Goal: Transaction & Acquisition: Purchase product/service

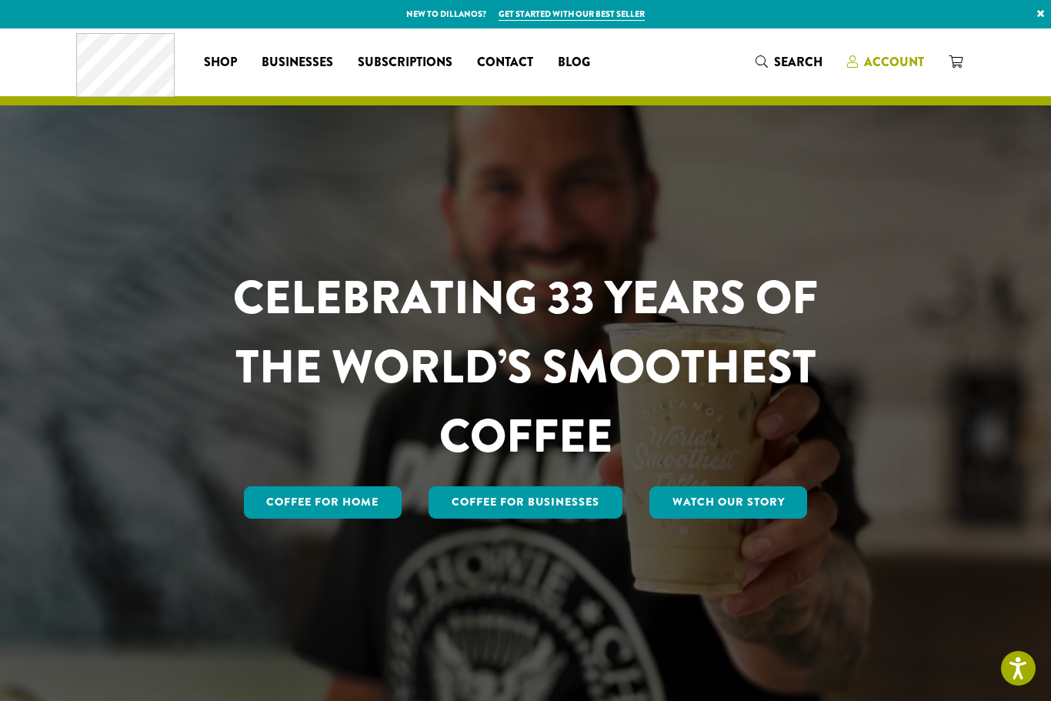
click at [899, 68] on span "Account" at bounding box center [894, 62] width 60 height 18
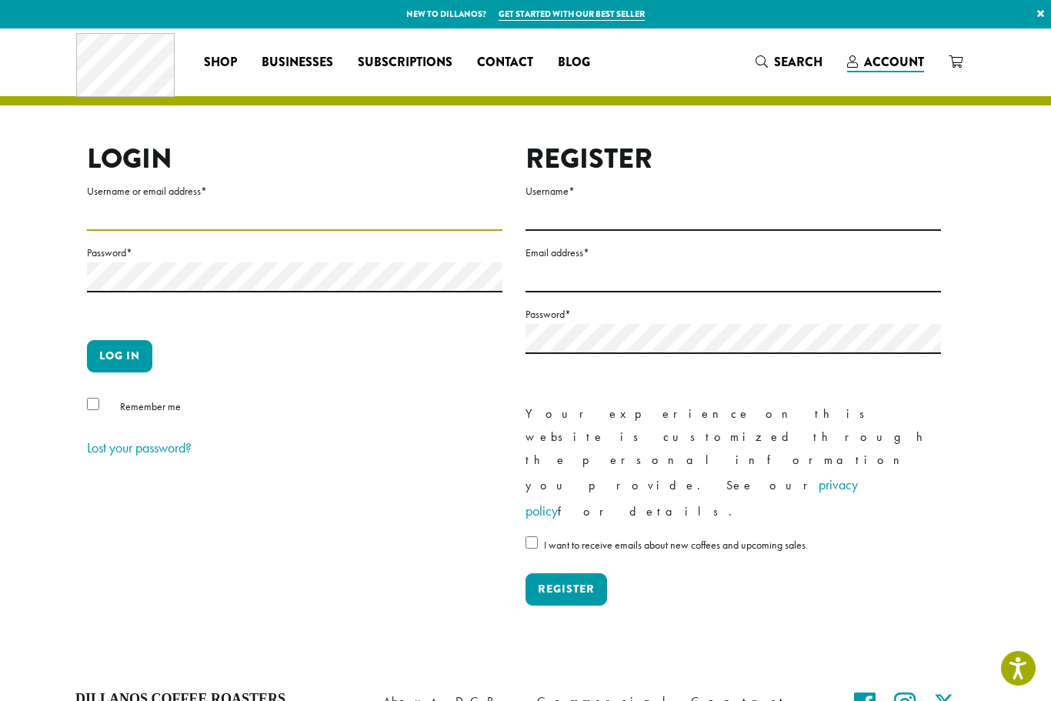
type input "******"
click at [119, 355] on button "Log in" at bounding box center [119, 356] width 65 height 32
click at [123, 356] on button "Log in" at bounding box center [119, 356] width 65 height 32
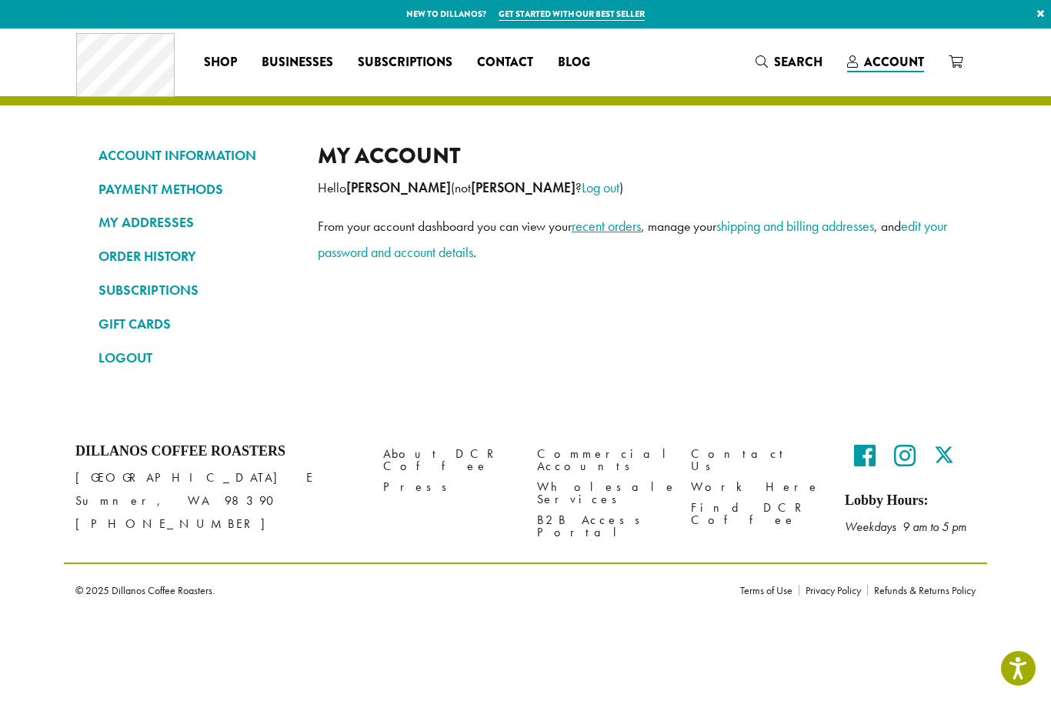
click at [605, 229] on link "recent orders" at bounding box center [606, 226] width 69 height 18
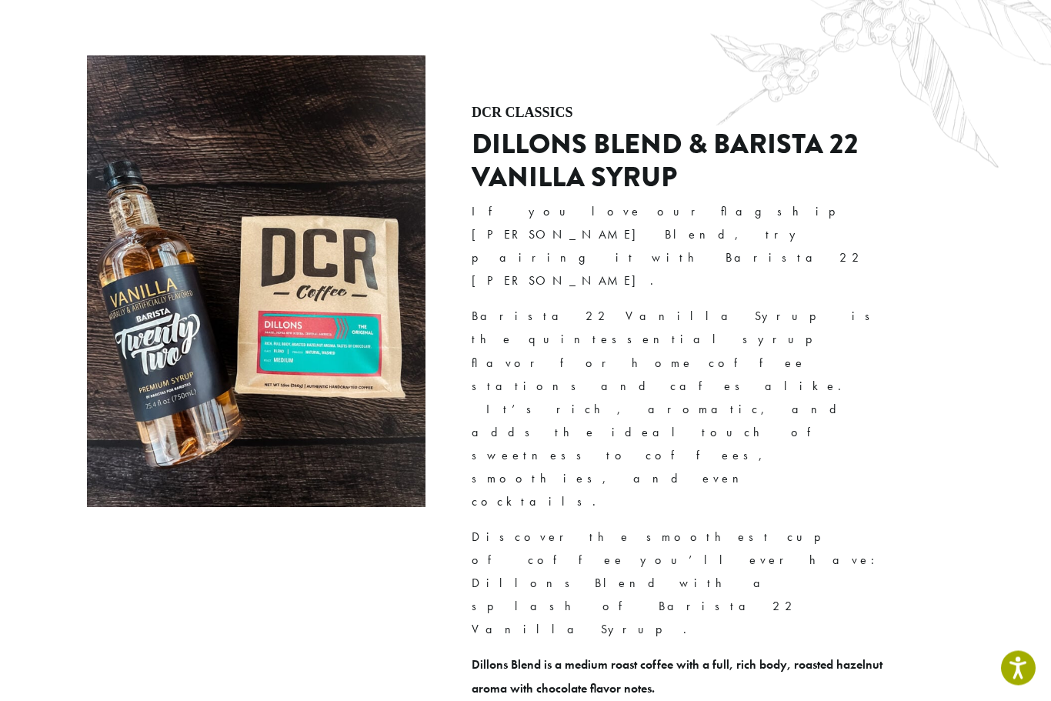
scroll to position [3496, 0]
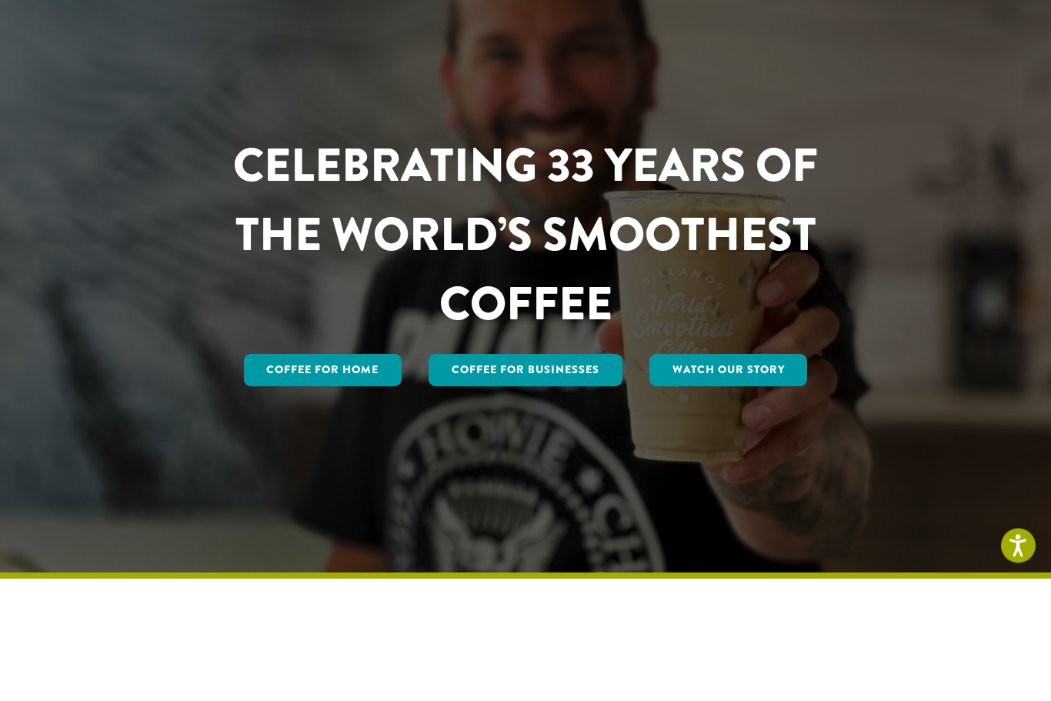
scroll to position [0, 0]
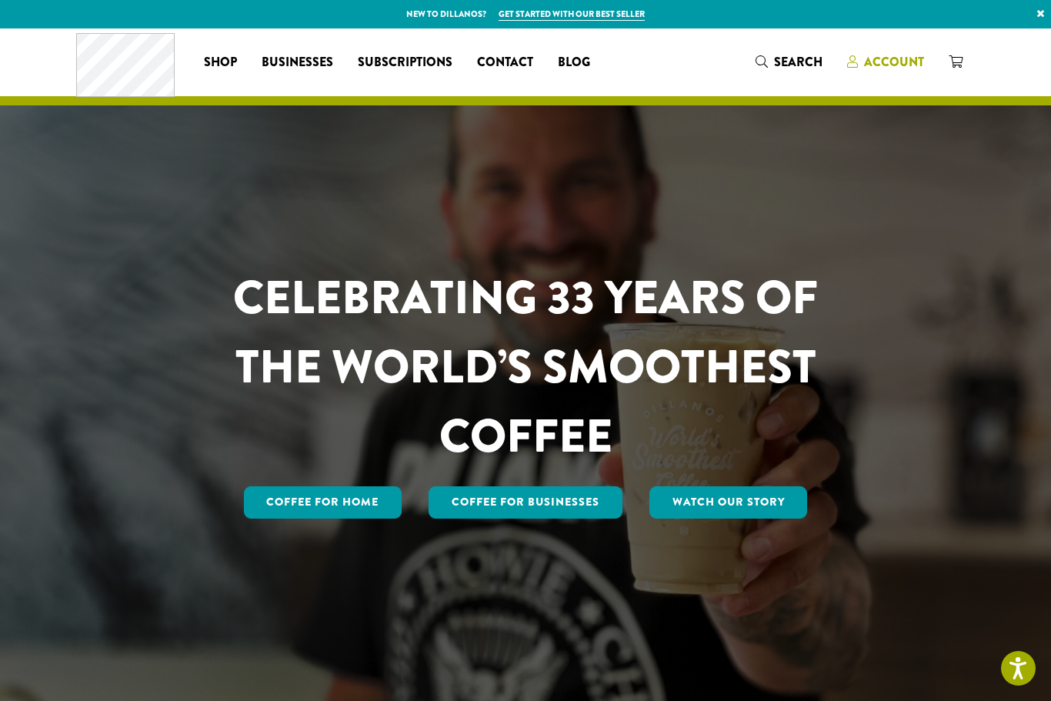
click at [899, 55] on span "Account" at bounding box center [894, 62] width 60 height 18
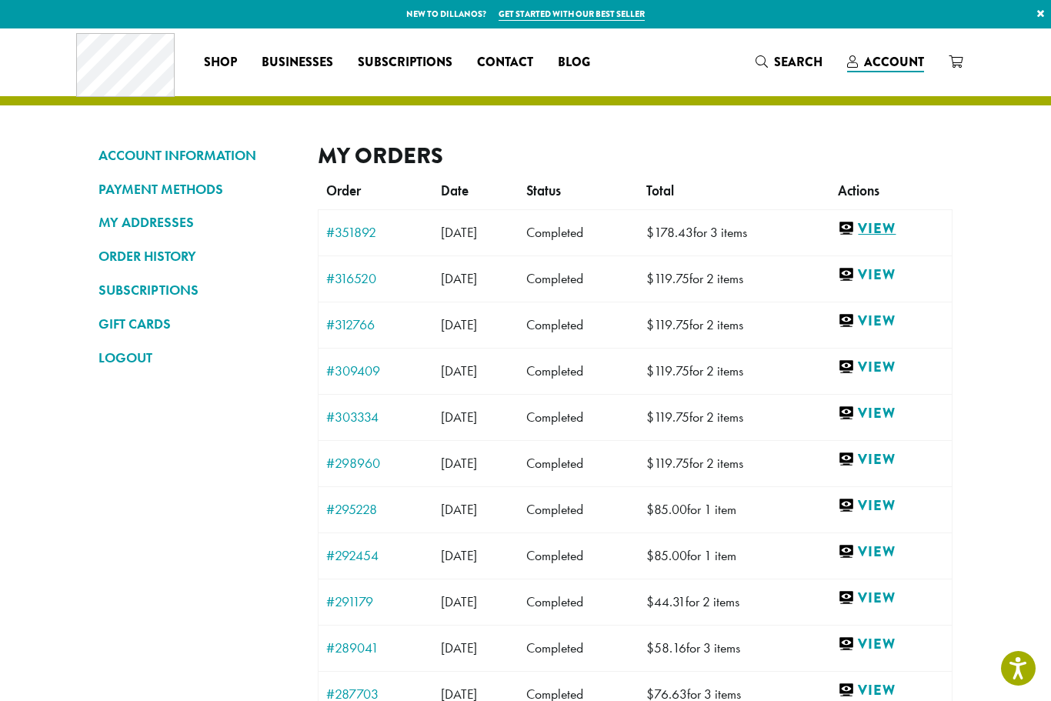
click at [906, 225] on link "View" at bounding box center [891, 228] width 106 height 19
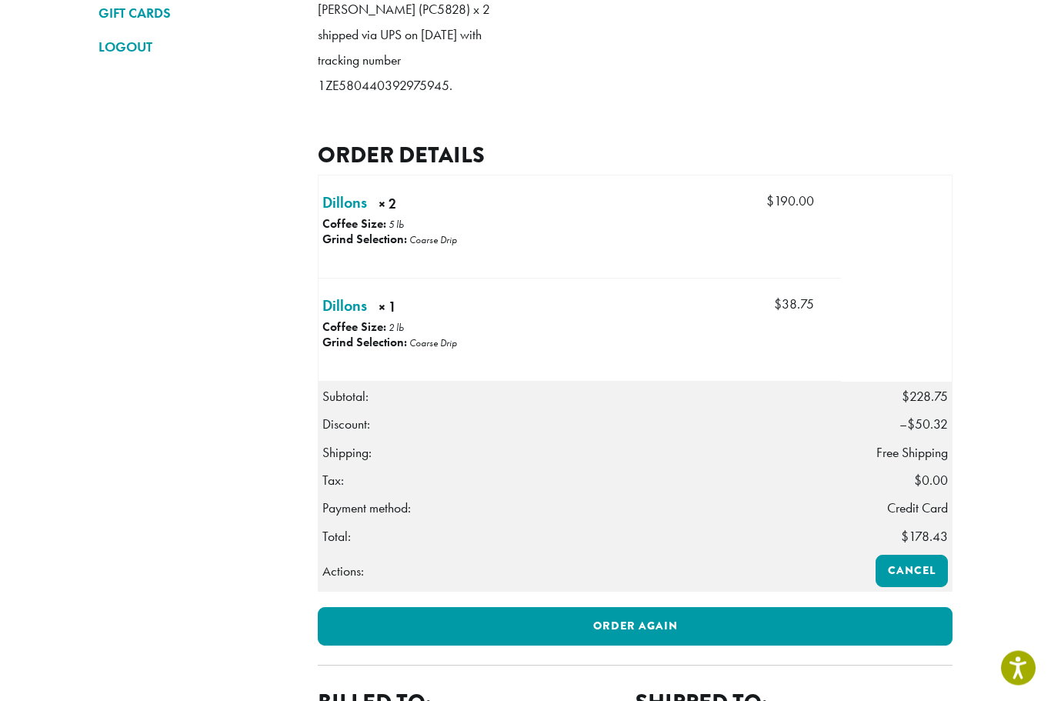
scroll to position [311, 0]
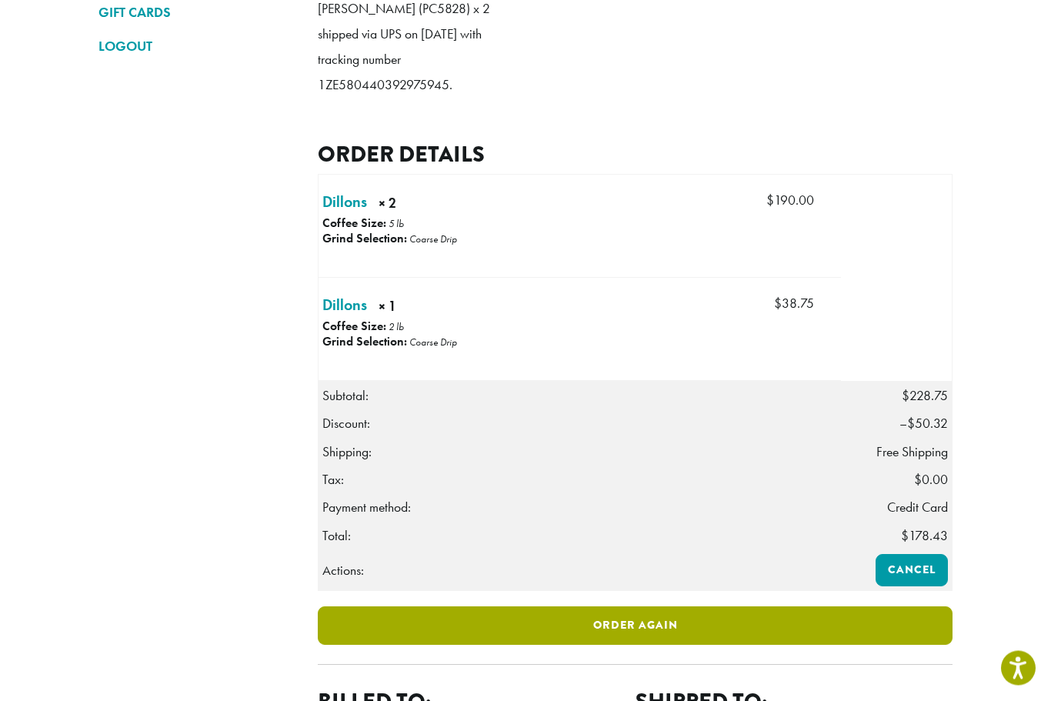
click at [726, 645] on link "Order again" at bounding box center [635, 626] width 635 height 38
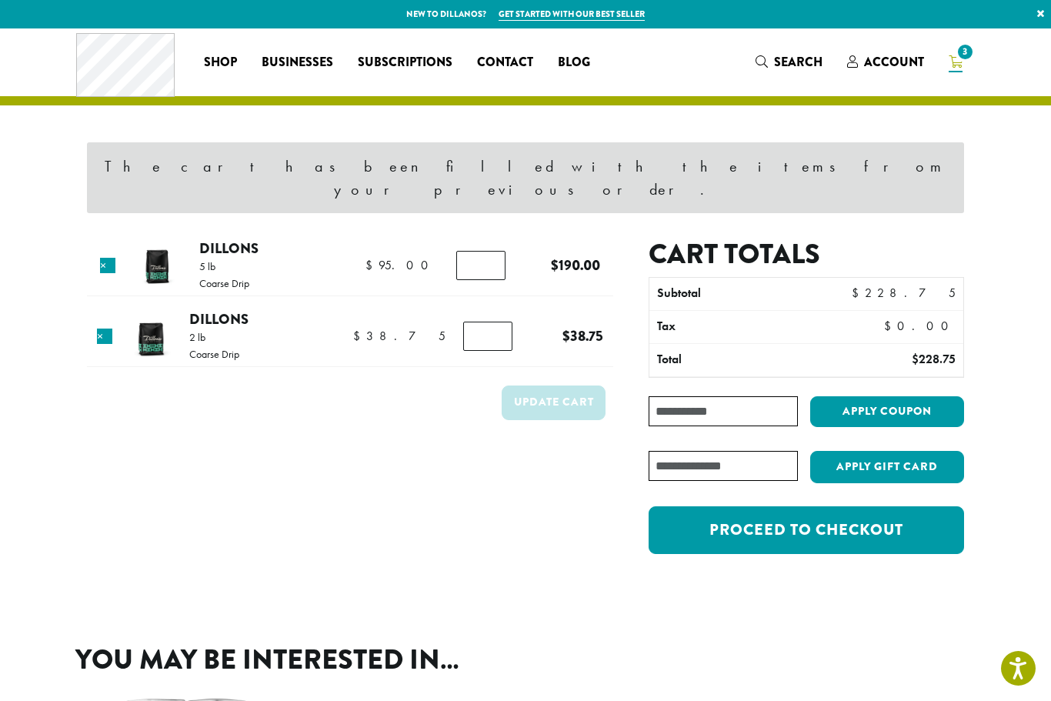
click at [490, 251] on input "*" at bounding box center [480, 265] width 49 height 29
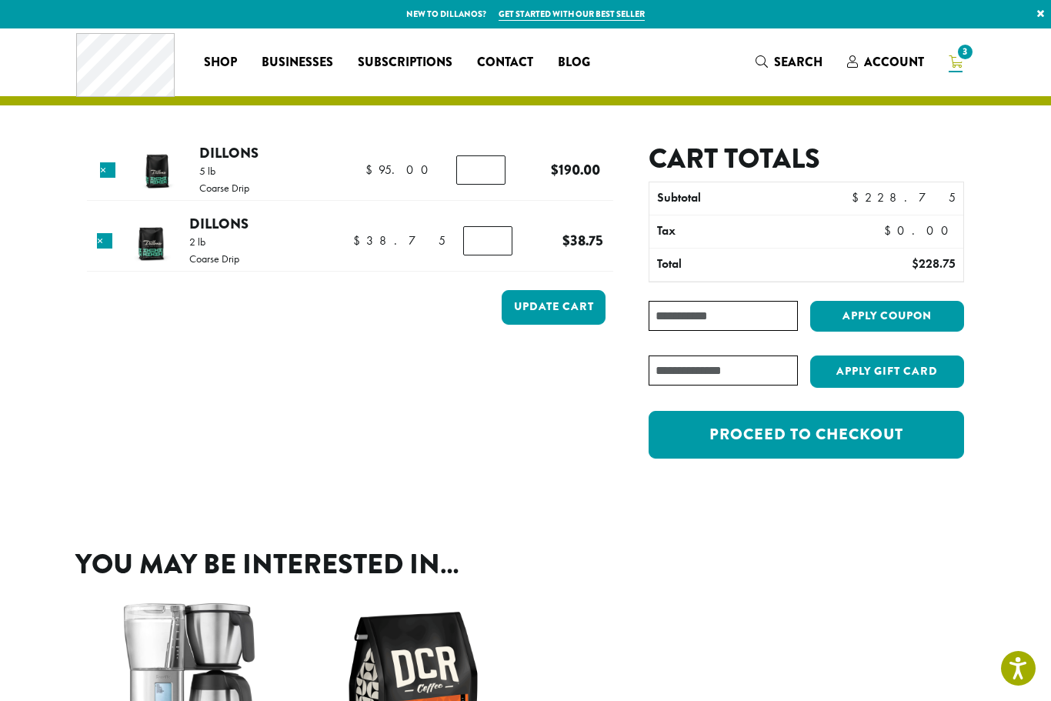
type input "*"
click at [1017, 208] on section "The cart has been filled with the items from your previous order. Product Price…" at bounding box center [525, 269] width 1051 height 483
click at [533, 307] on button "Update cart" at bounding box center [554, 307] width 104 height 35
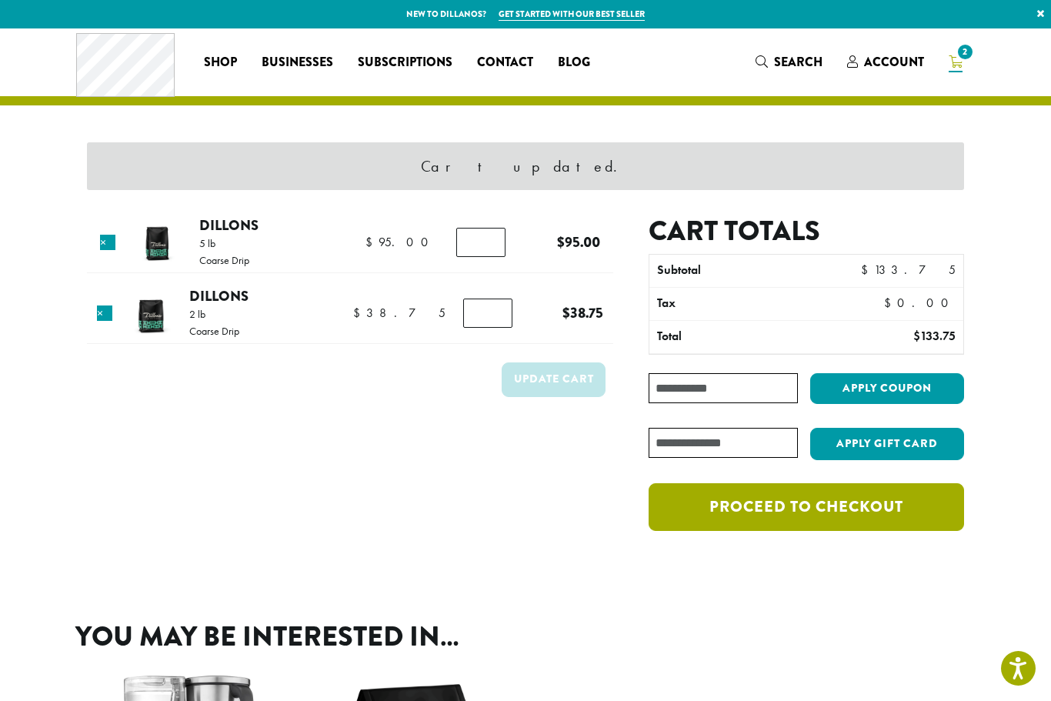
click at [881, 498] on link "Proceed to checkout" at bounding box center [806, 507] width 315 height 48
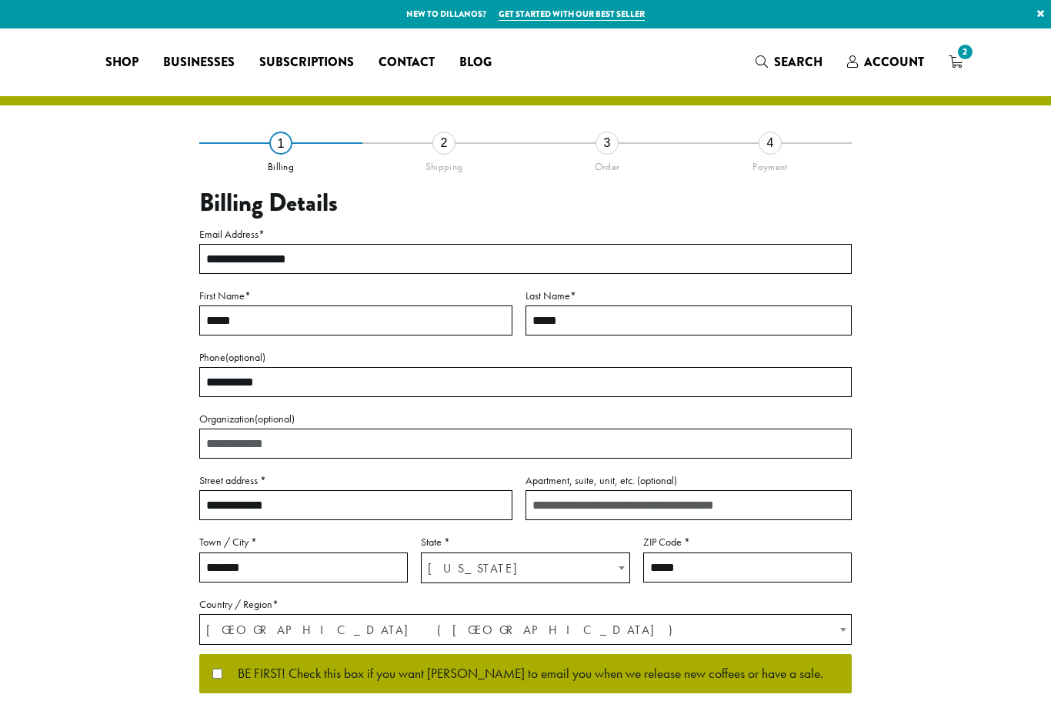
select select "**"
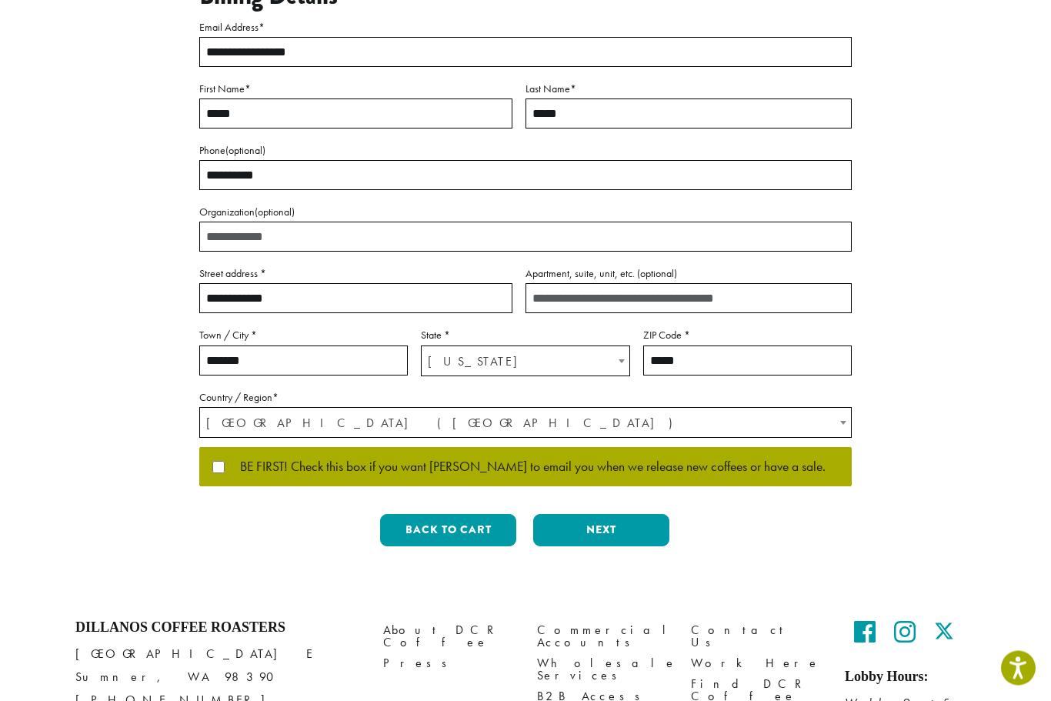
scroll to position [227, 0]
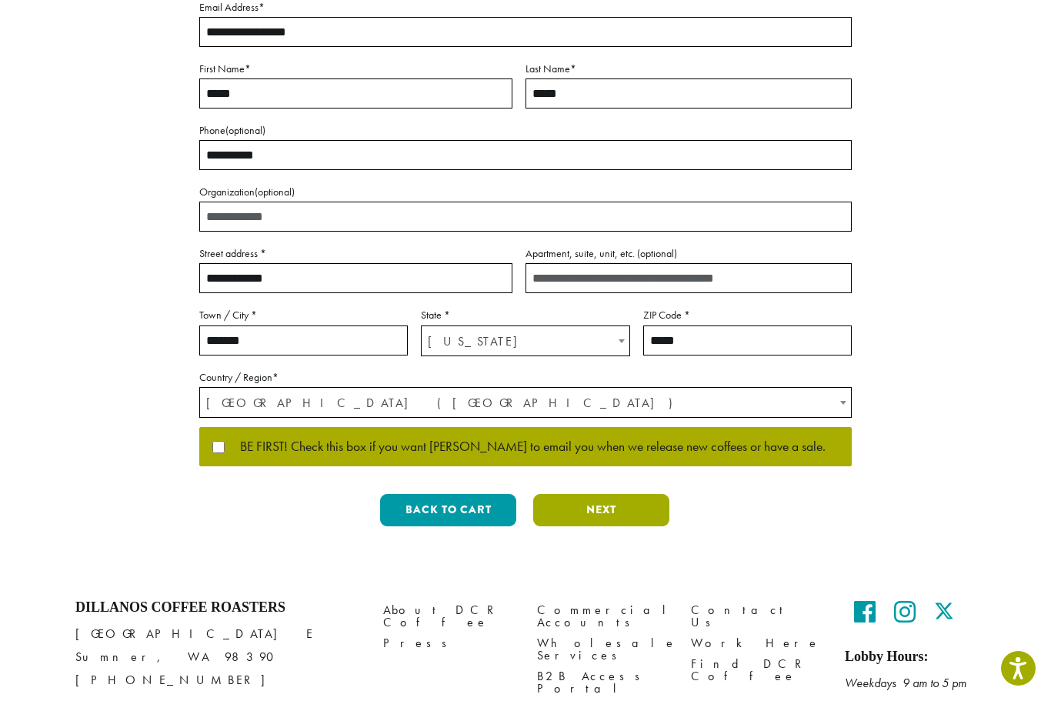
click at [625, 509] on button "Next" at bounding box center [601, 510] width 136 height 32
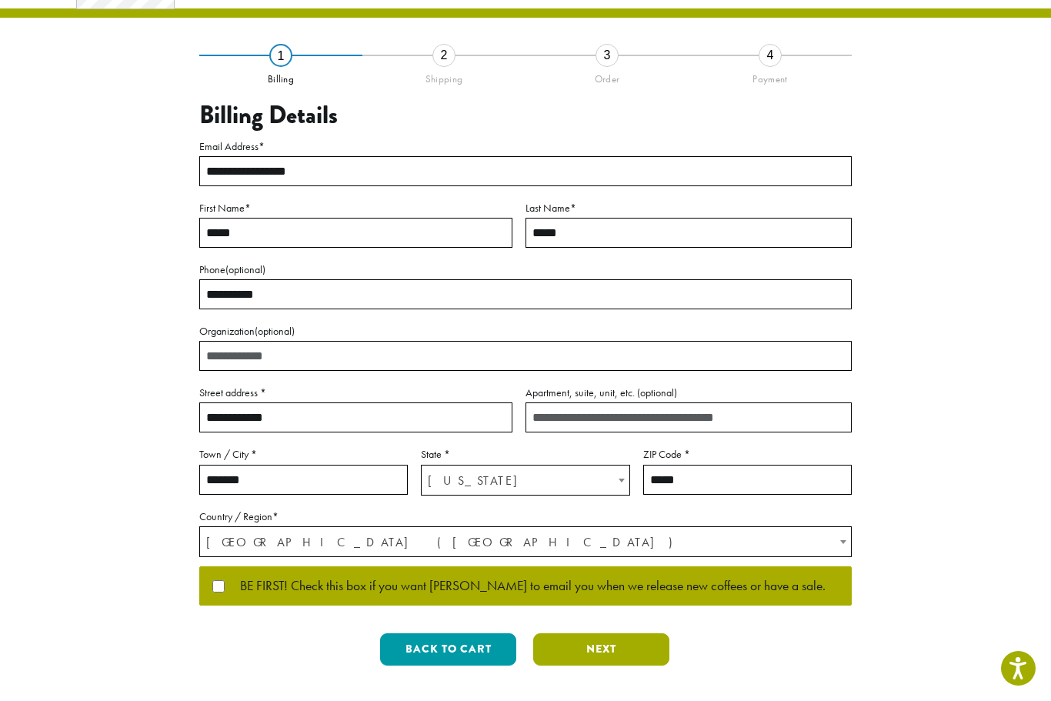
scroll to position [0, 0]
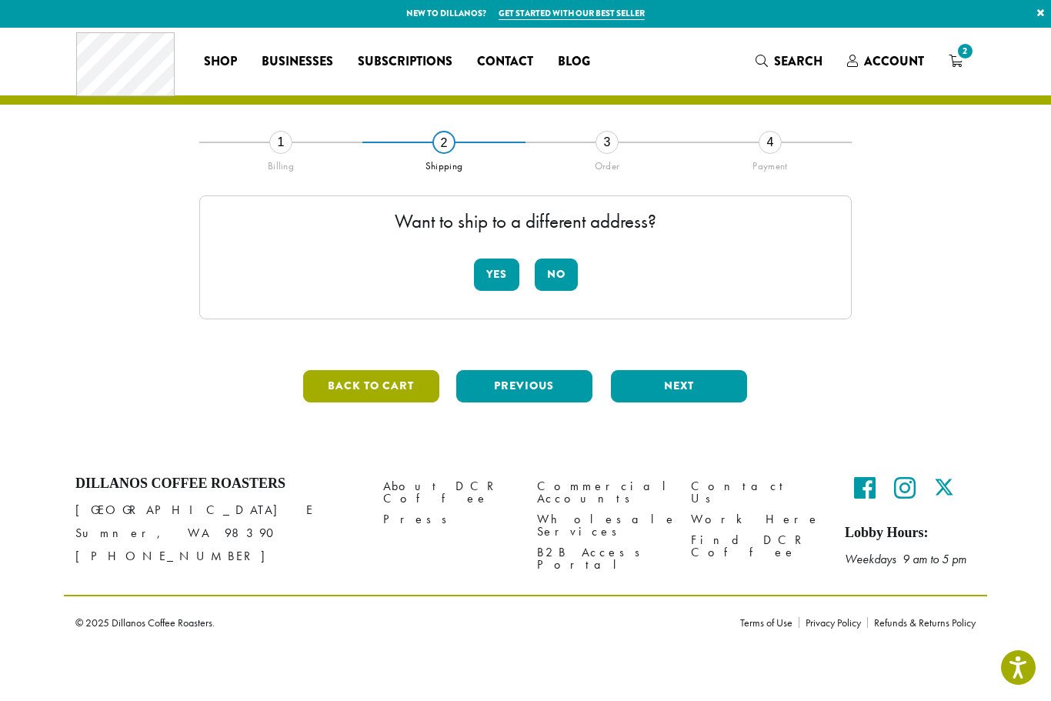
click at [390, 385] on button "Back to cart" at bounding box center [371, 387] width 136 height 32
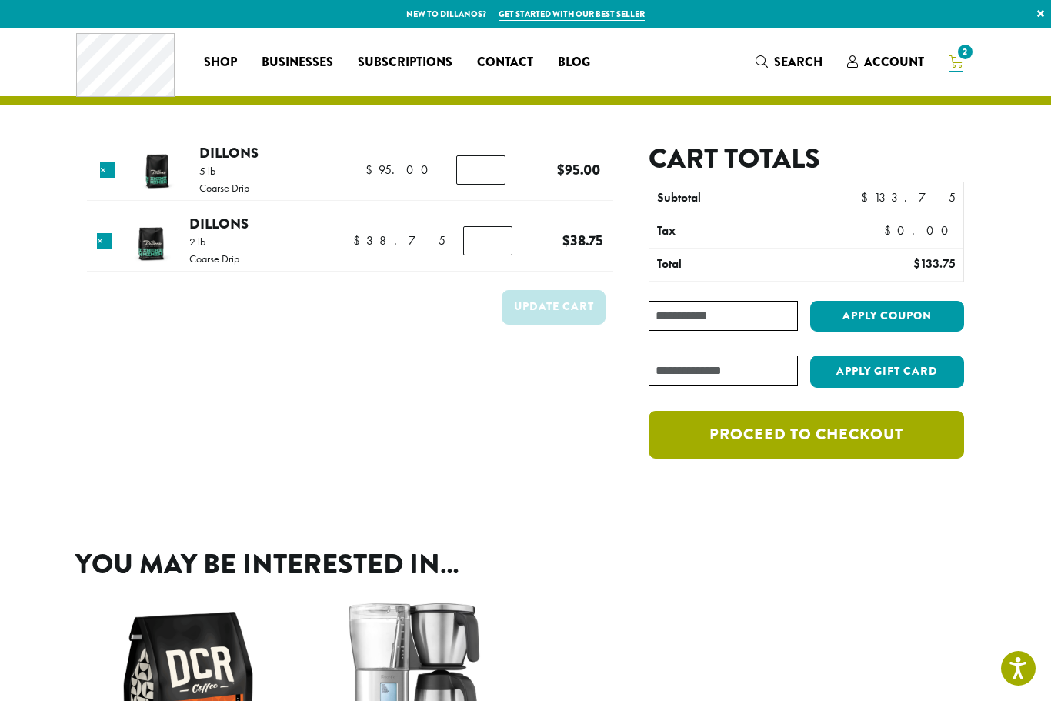
click at [908, 431] on link "Proceed to checkout" at bounding box center [806, 435] width 315 height 48
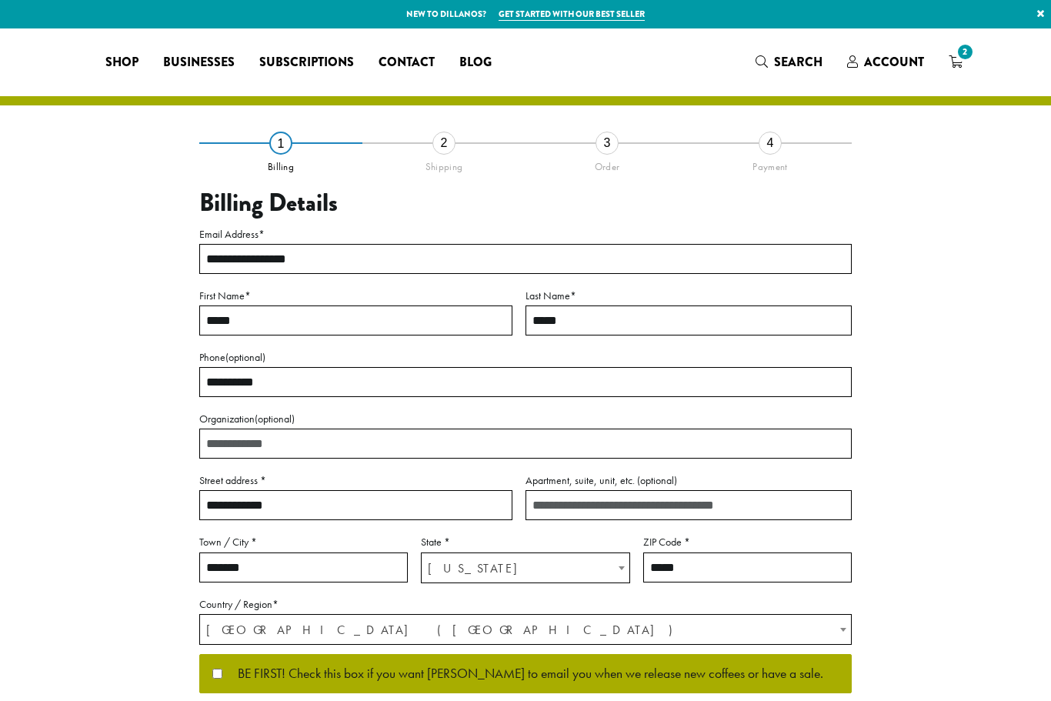
select select "**"
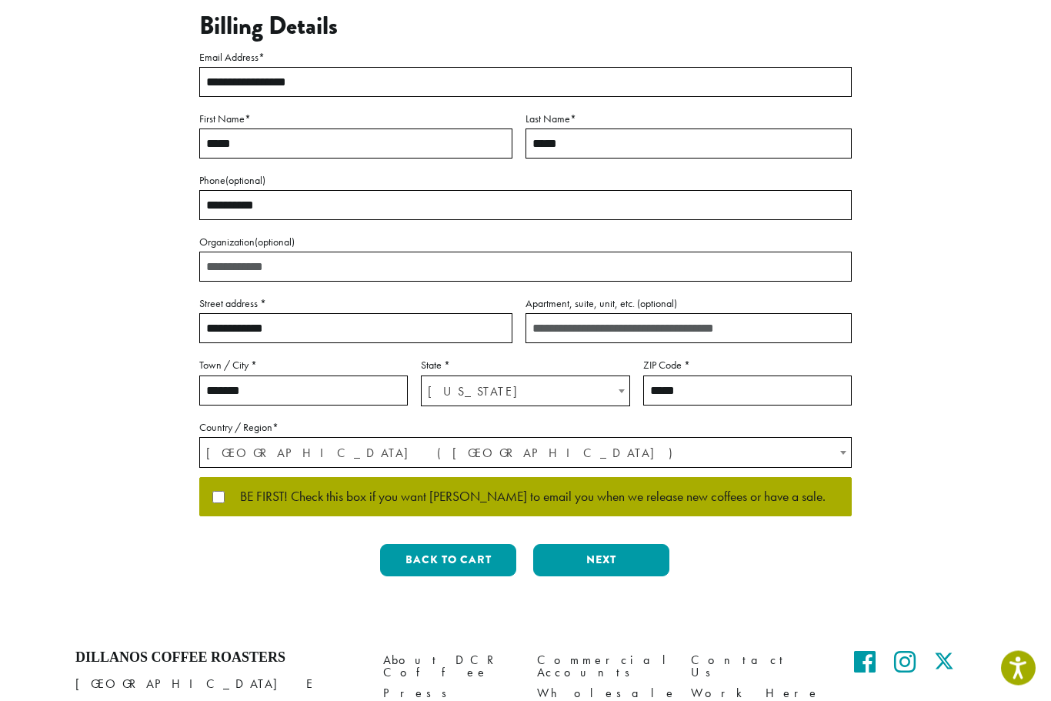
scroll to position [184, 0]
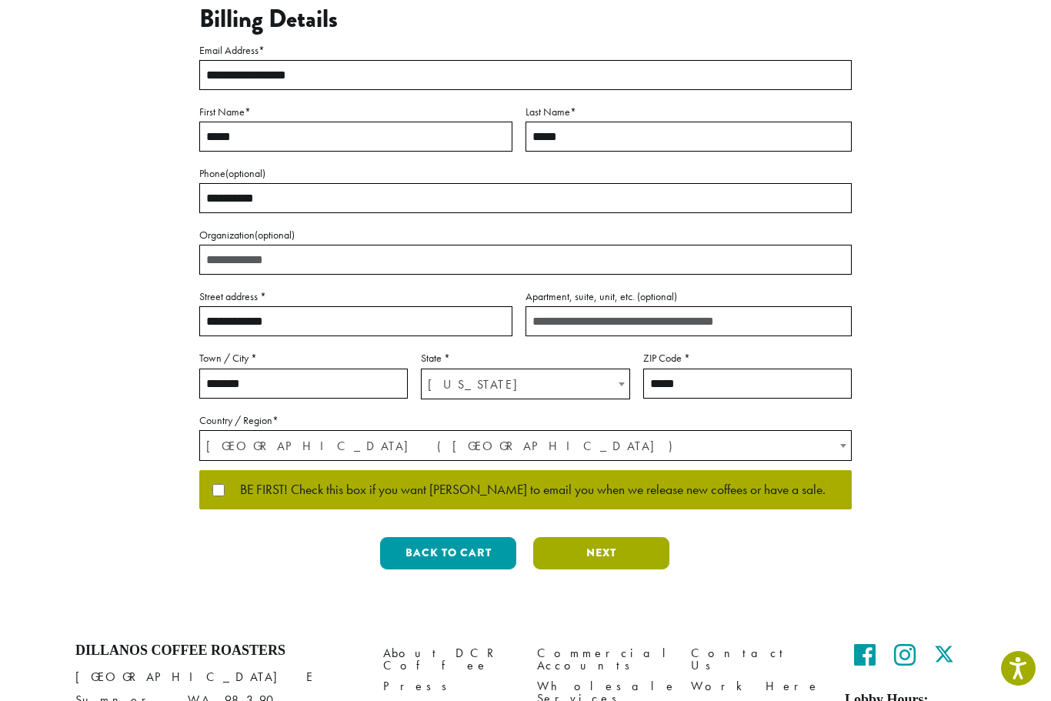
click at [609, 554] on button "Next" at bounding box center [601, 553] width 136 height 32
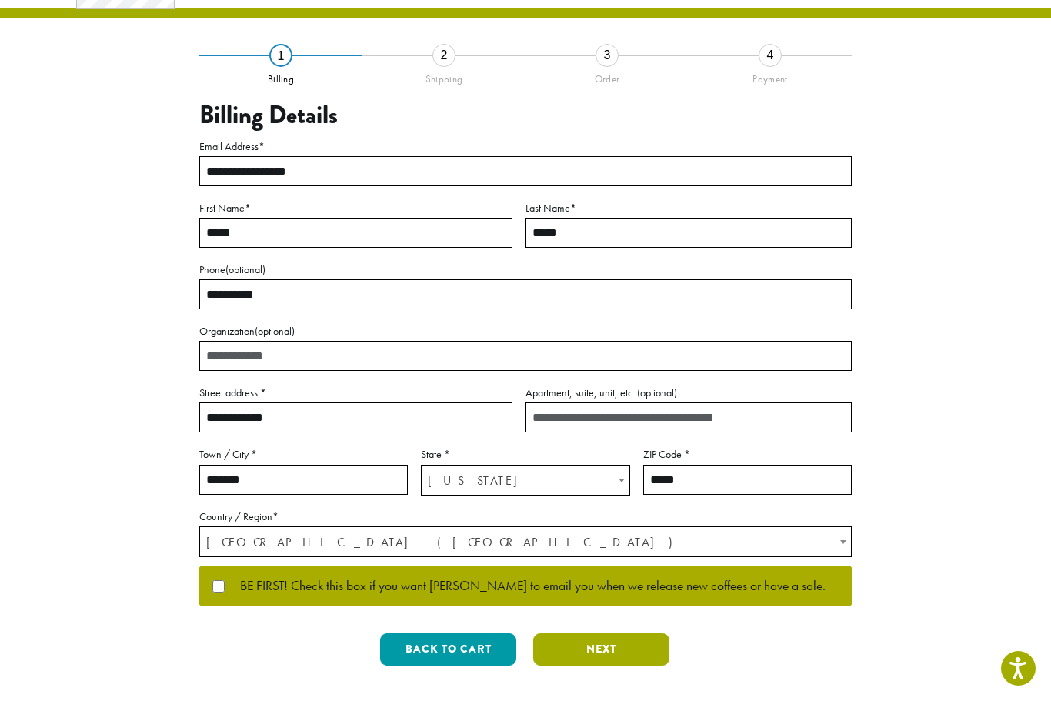
scroll to position [0, 0]
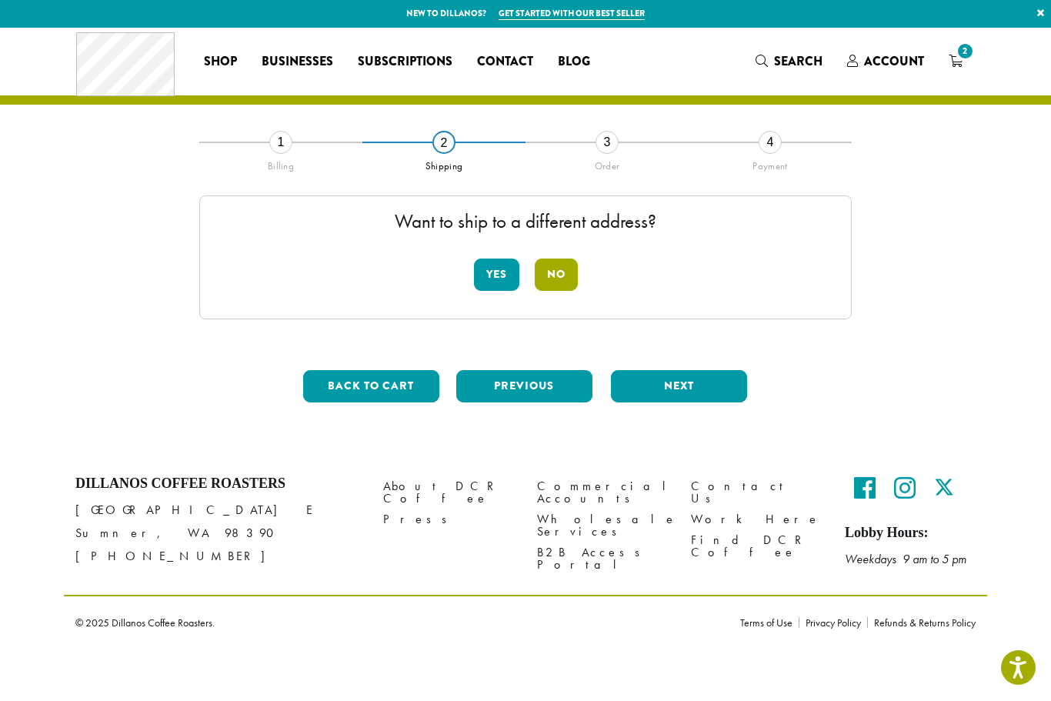
click at [569, 268] on button "No" at bounding box center [556, 275] width 43 height 32
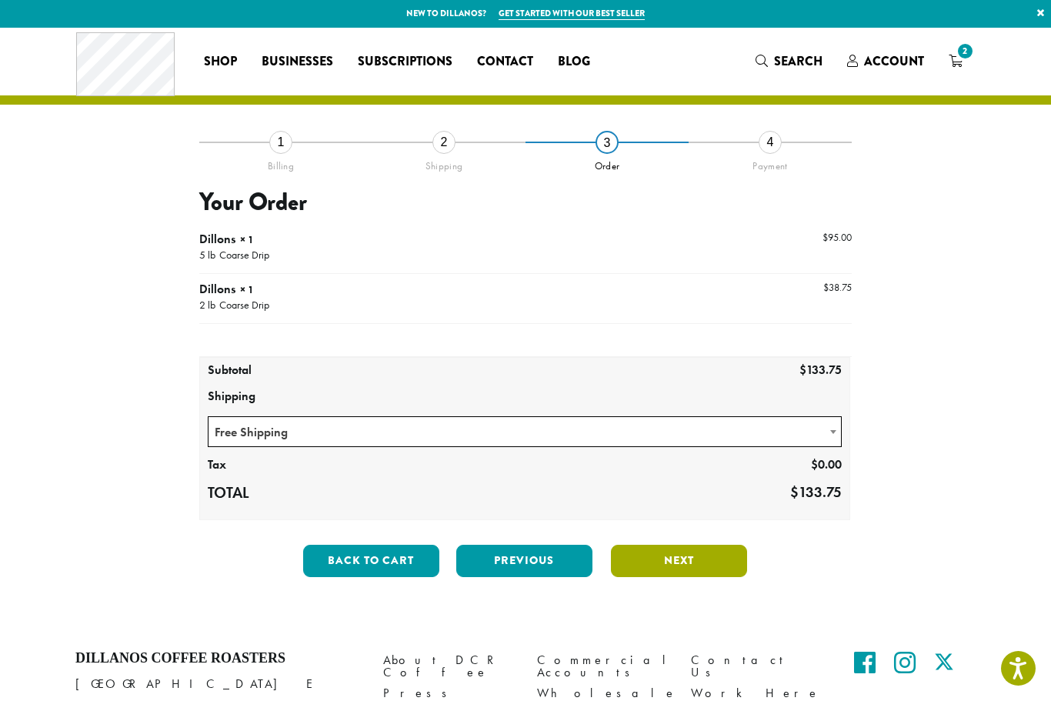
click at [685, 563] on button "Next" at bounding box center [679, 561] width 136 height 32
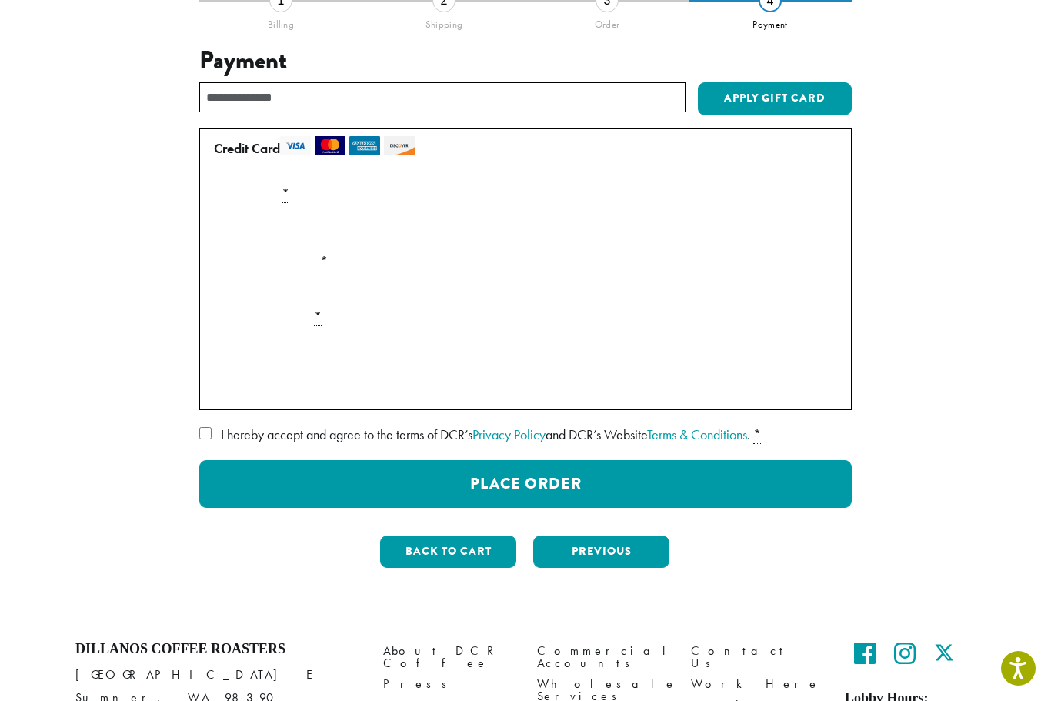
scroll to position [142, 0]
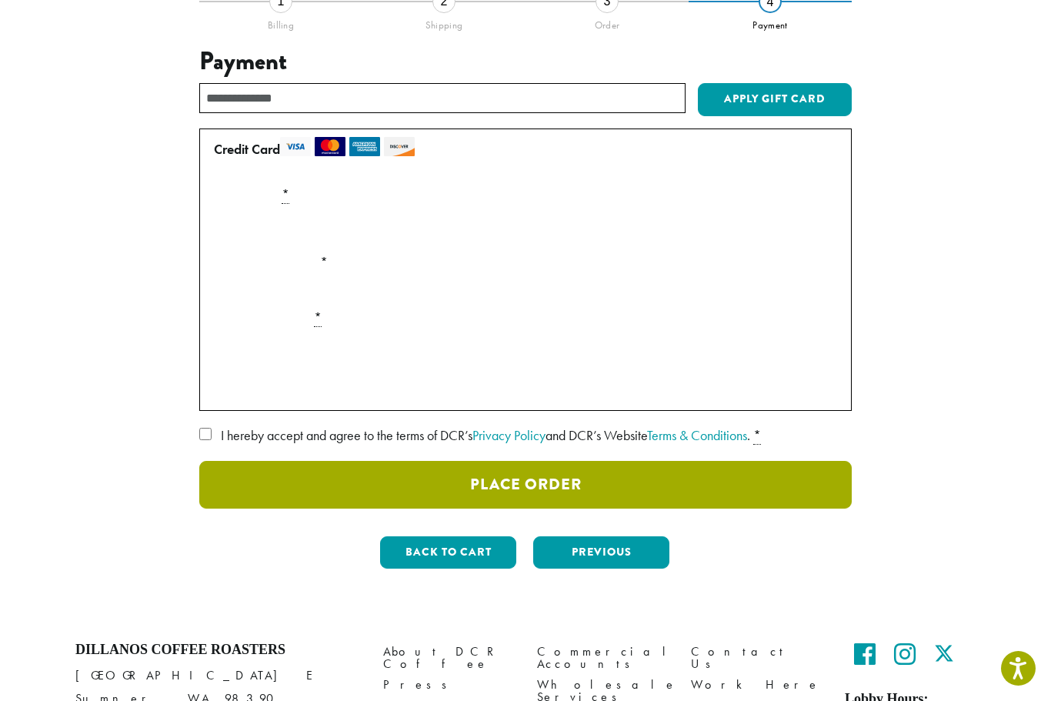
click at [739, 472] on button "Place Order" at bounding box center [525, 485] width 652 height 48
